Goal: Task Accomplishment & Management: Manage account settings

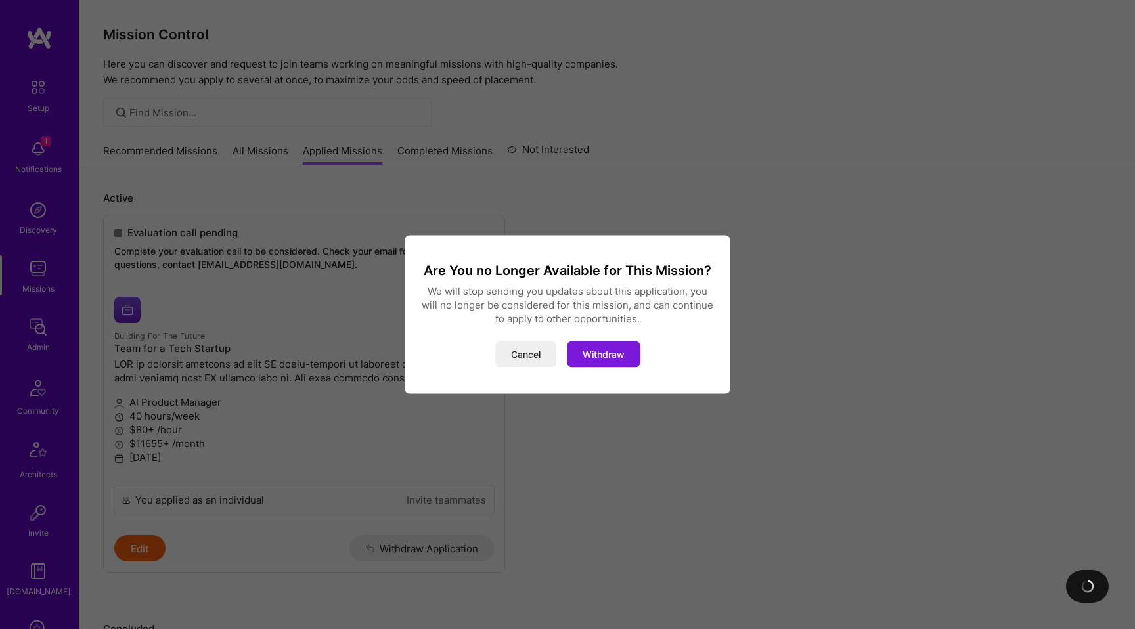
click at [608, 359] on button "Withdraw" at bounding box center [604, 355] width 74 height 26
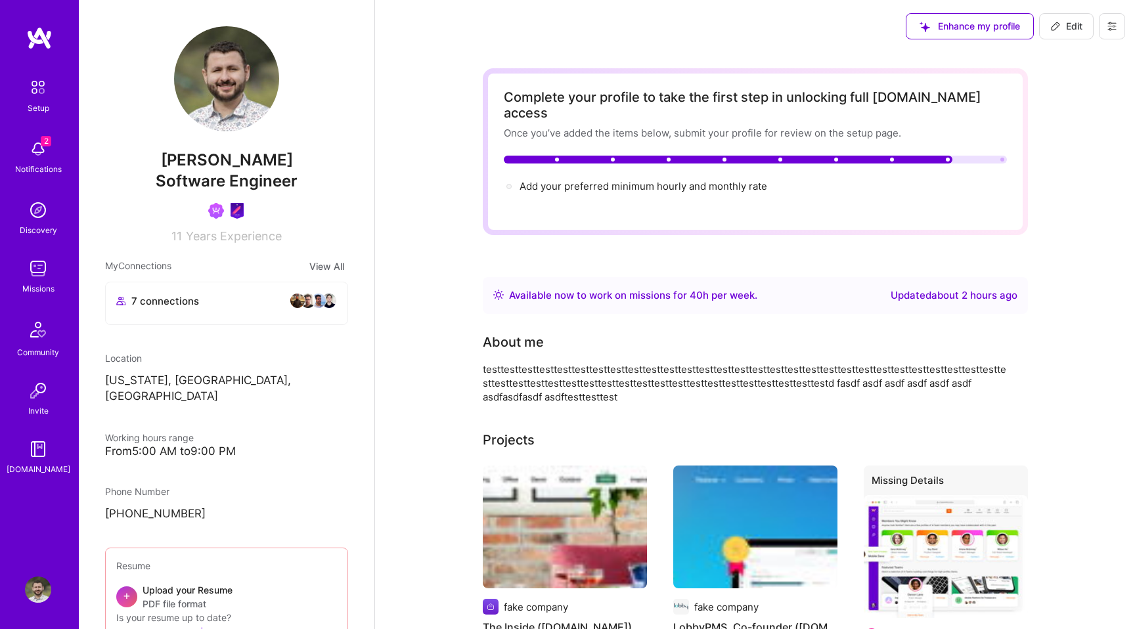
click at [41, 271] on img at bounding box center [38, 269] width 26 height 26
